Goal: Find contact information: Find contact information

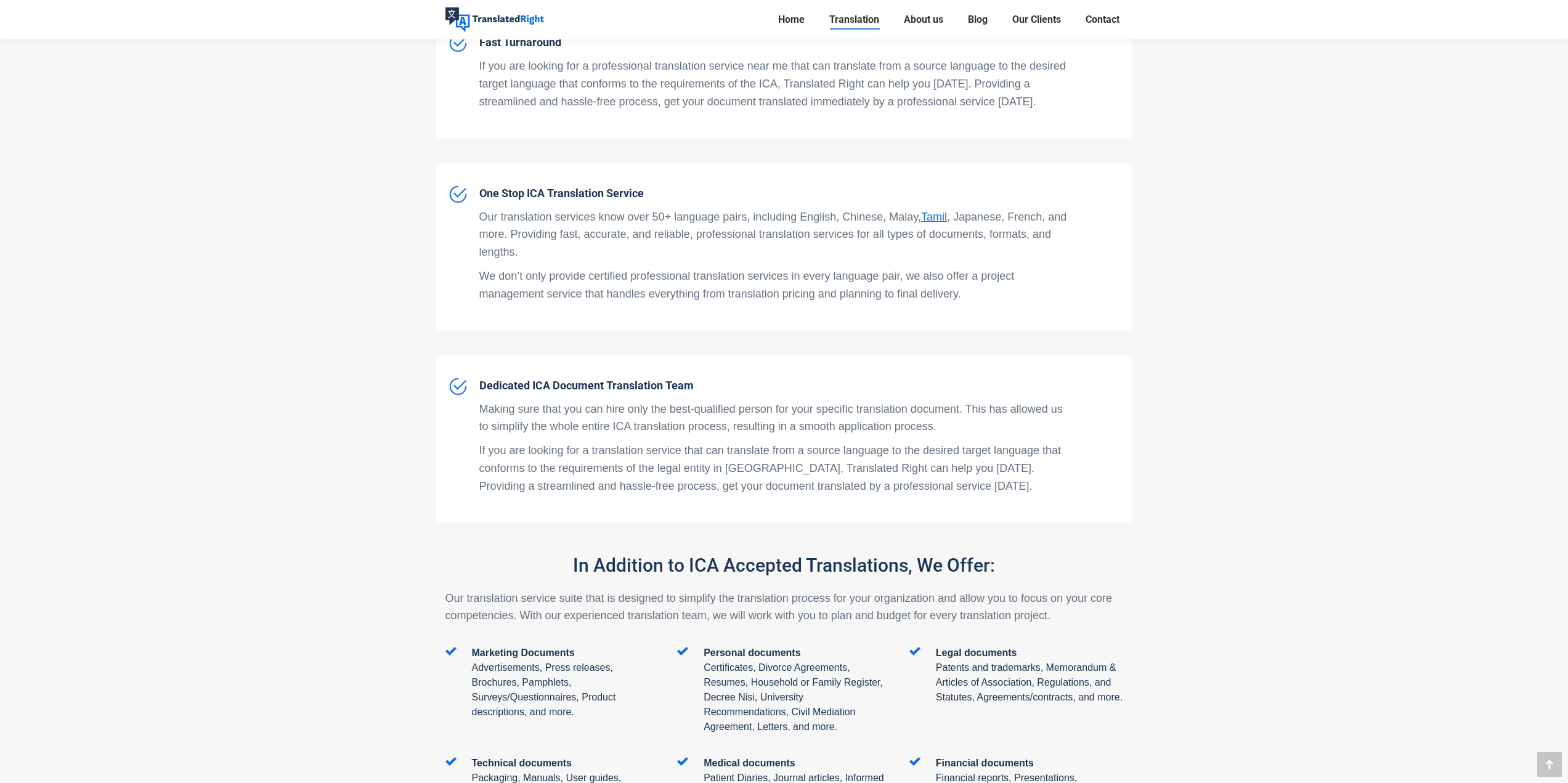
scroll to position [3387, 0]
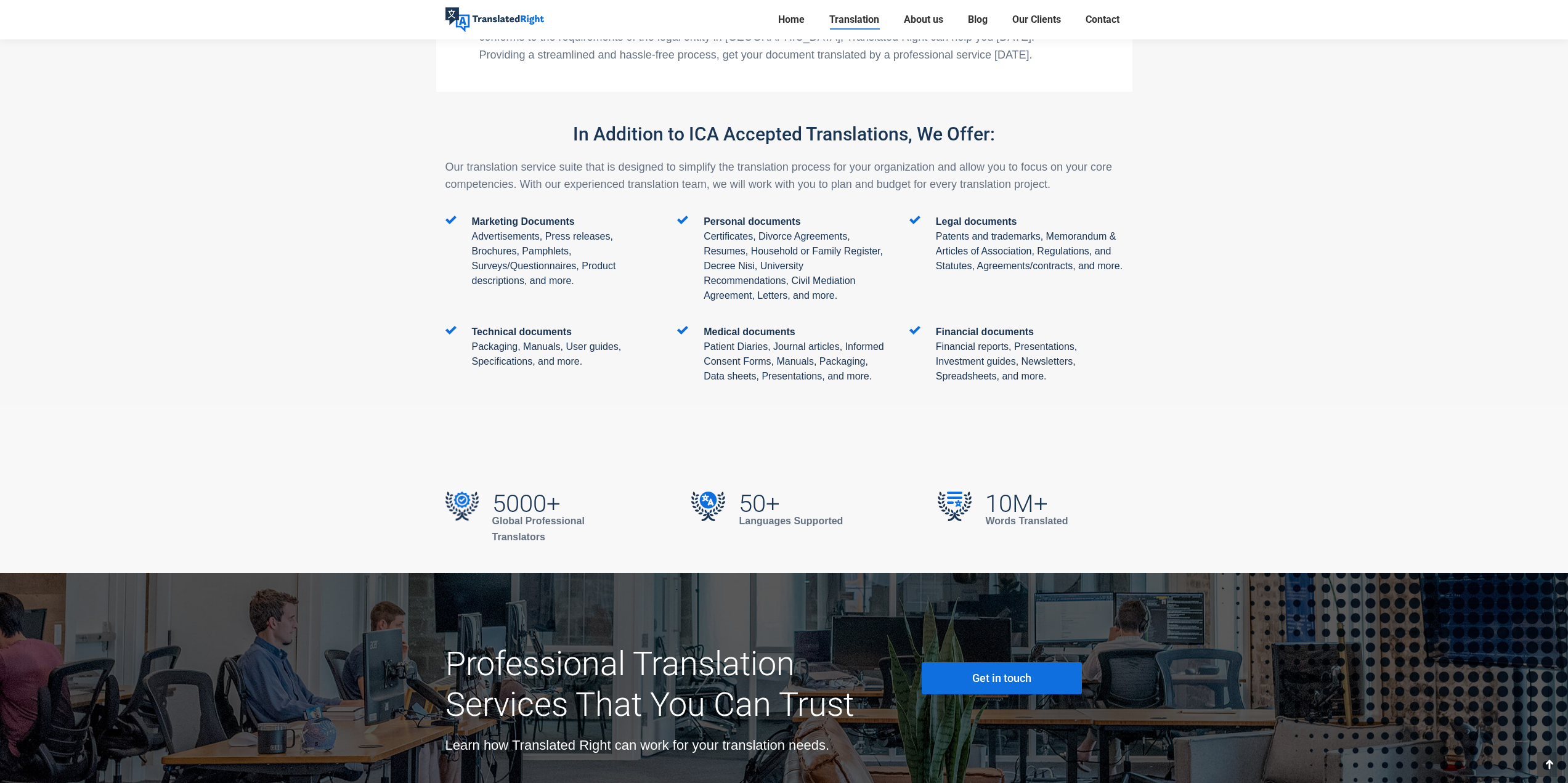
click at [995, 672] on span "Get in touch" at bounding box center [1001, 677] width 59 height 12
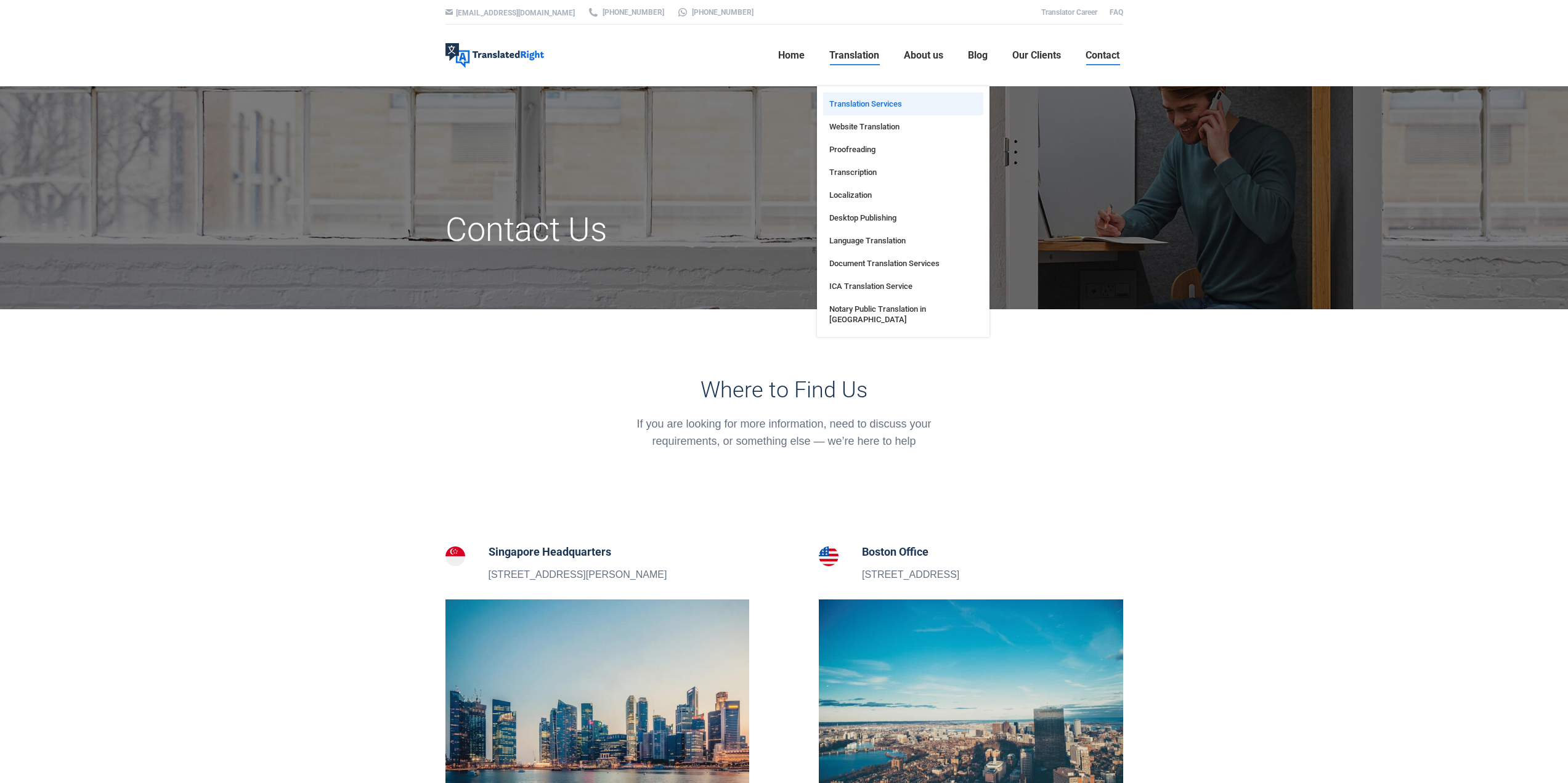
click at [906, 97] on link "Translation Services" at bounding box center [902, 104] width 160 height 23
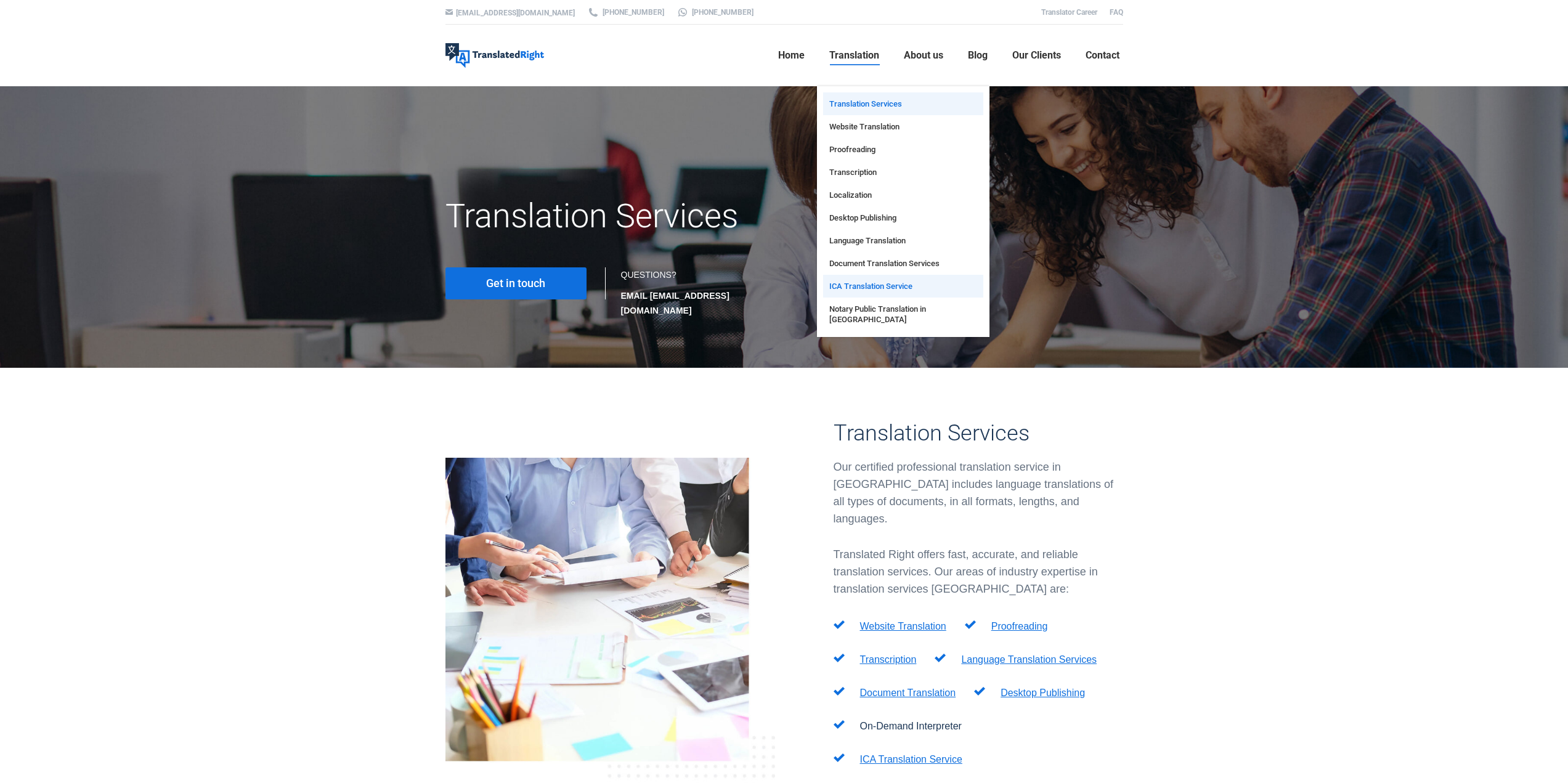
click at [880, 288] on span "ICA Translation Service" at bounding box center [870, 286] width 83 height 10
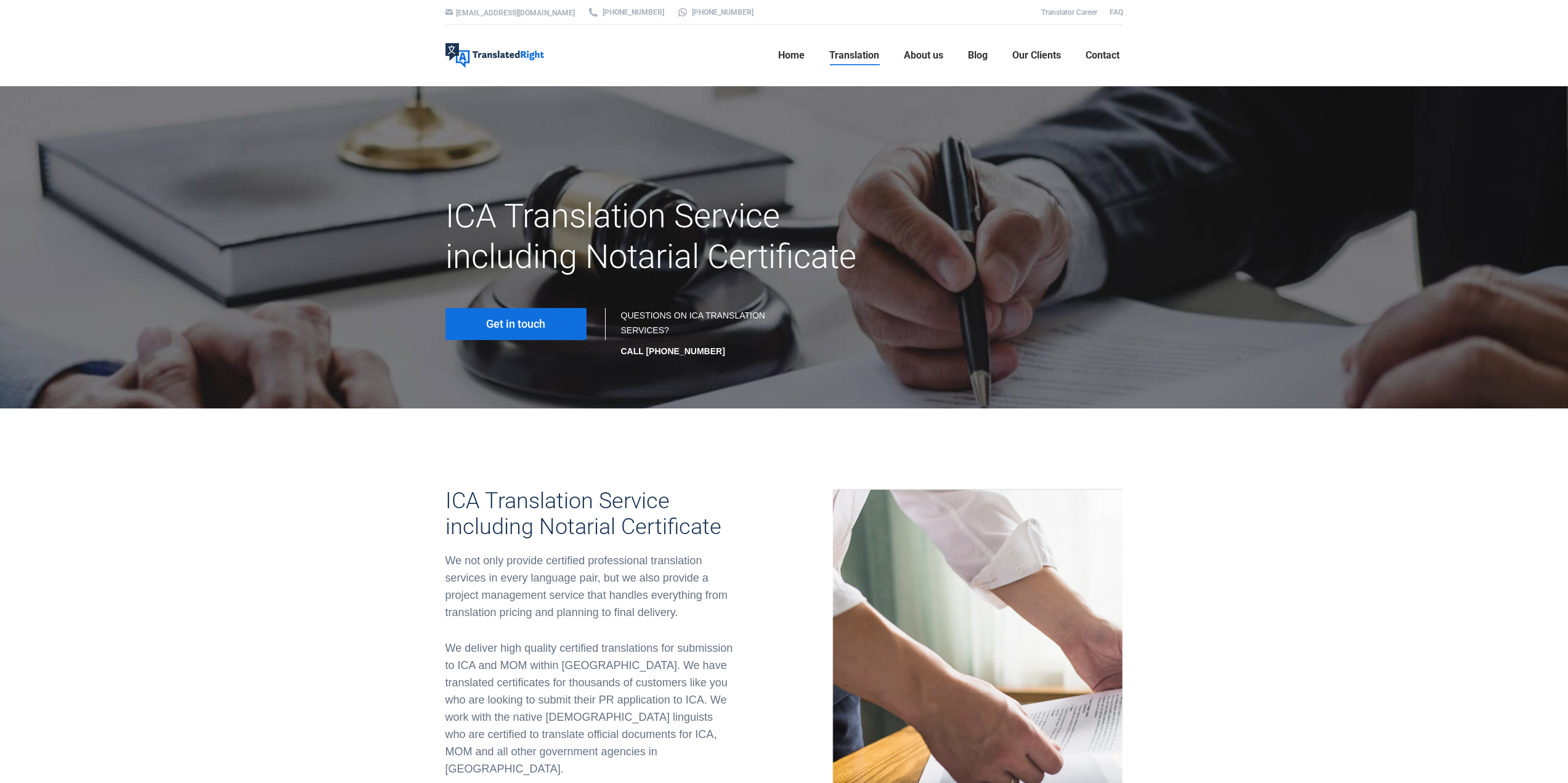
click at [566, 332] on link "Get in touch" at bounding box center [516, 324] width 141 height 32
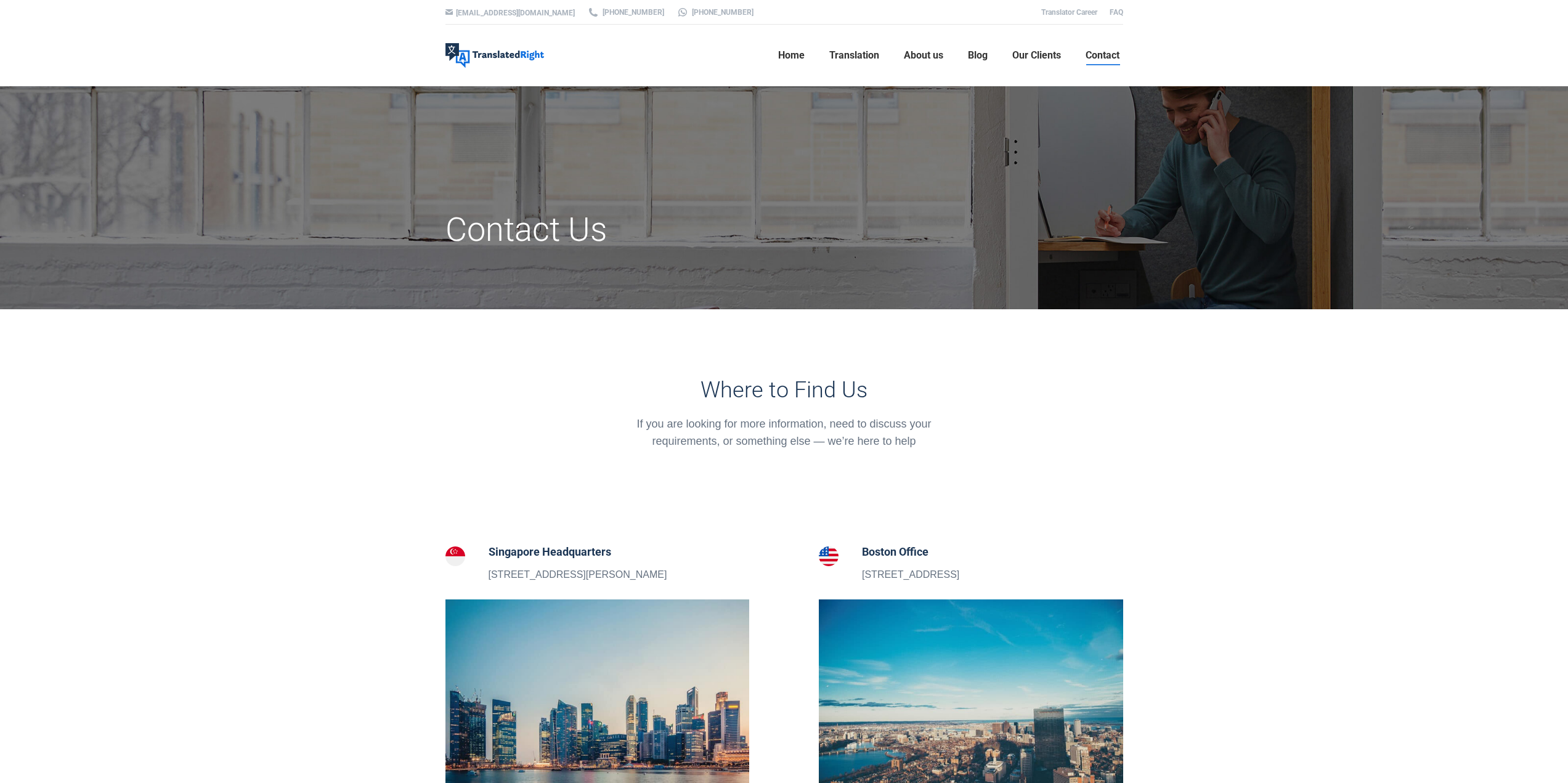
scroll to position [370, 0]
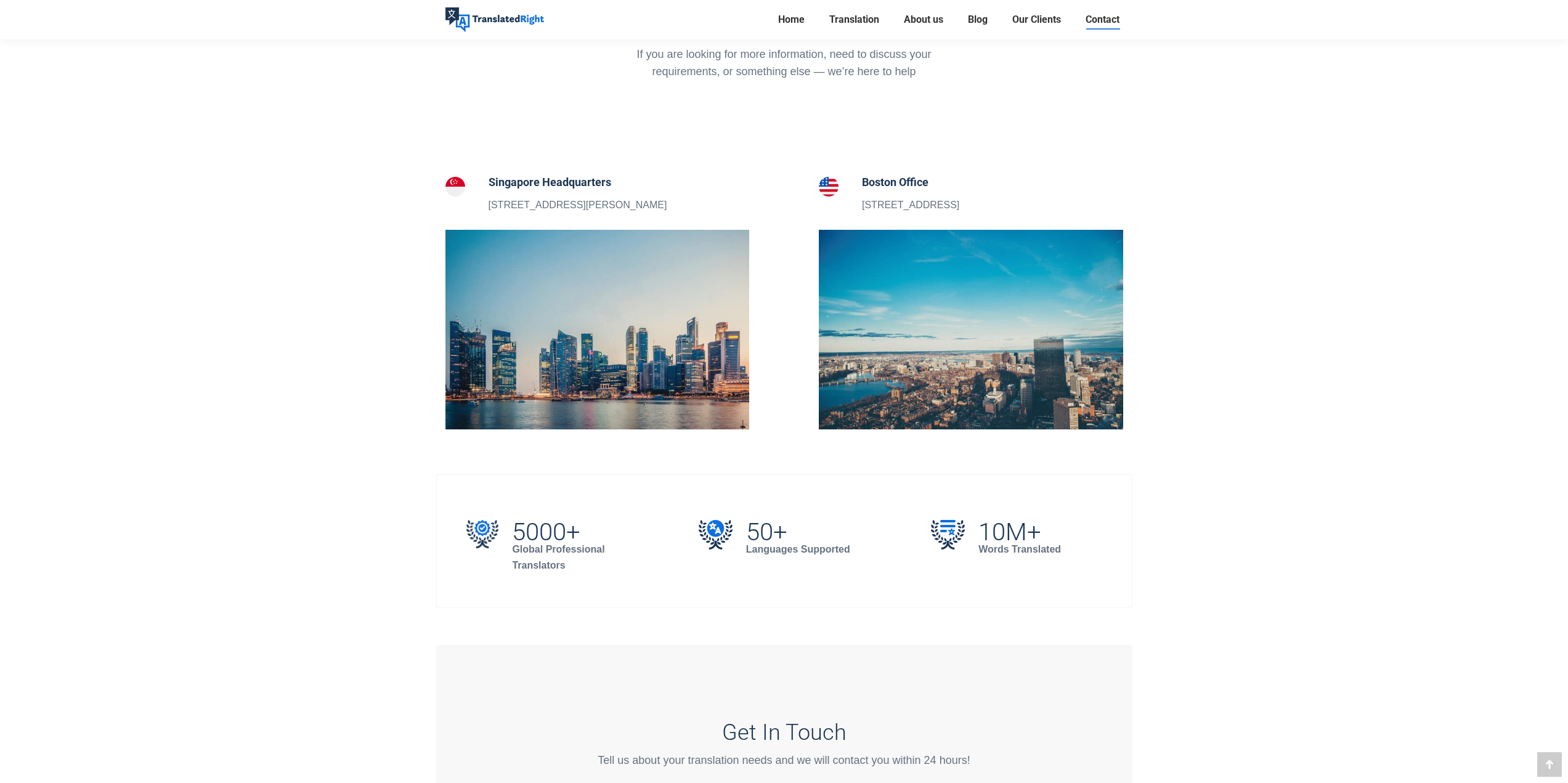
click at [623, 420] on img at bounding box center [598, 329] width 305 height 200
